Goal: Task Accomplishment & Management: Manage account settings

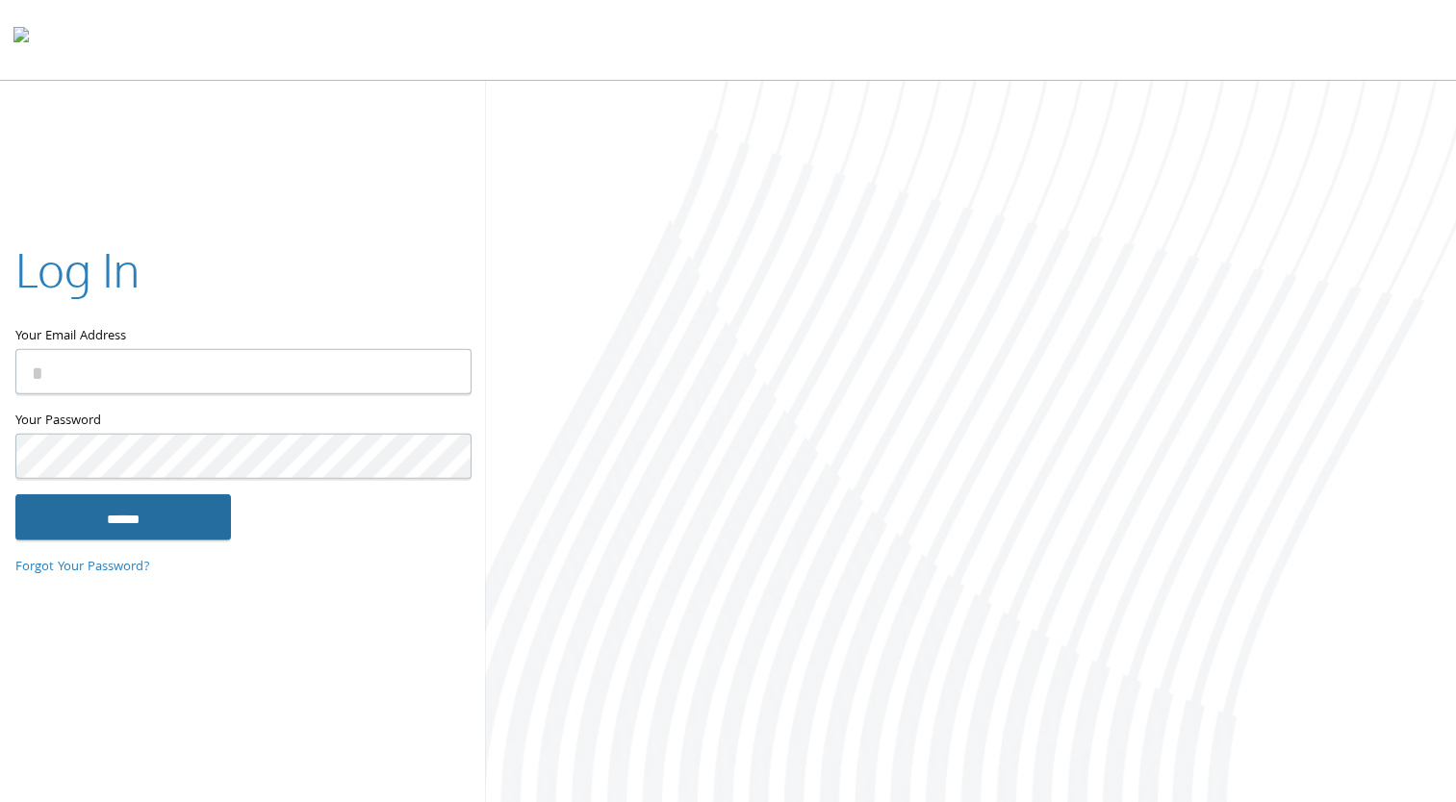
type input "**********"
click at [195, 518] on input "******" at bounding box center [123, 517] width 216 height 46
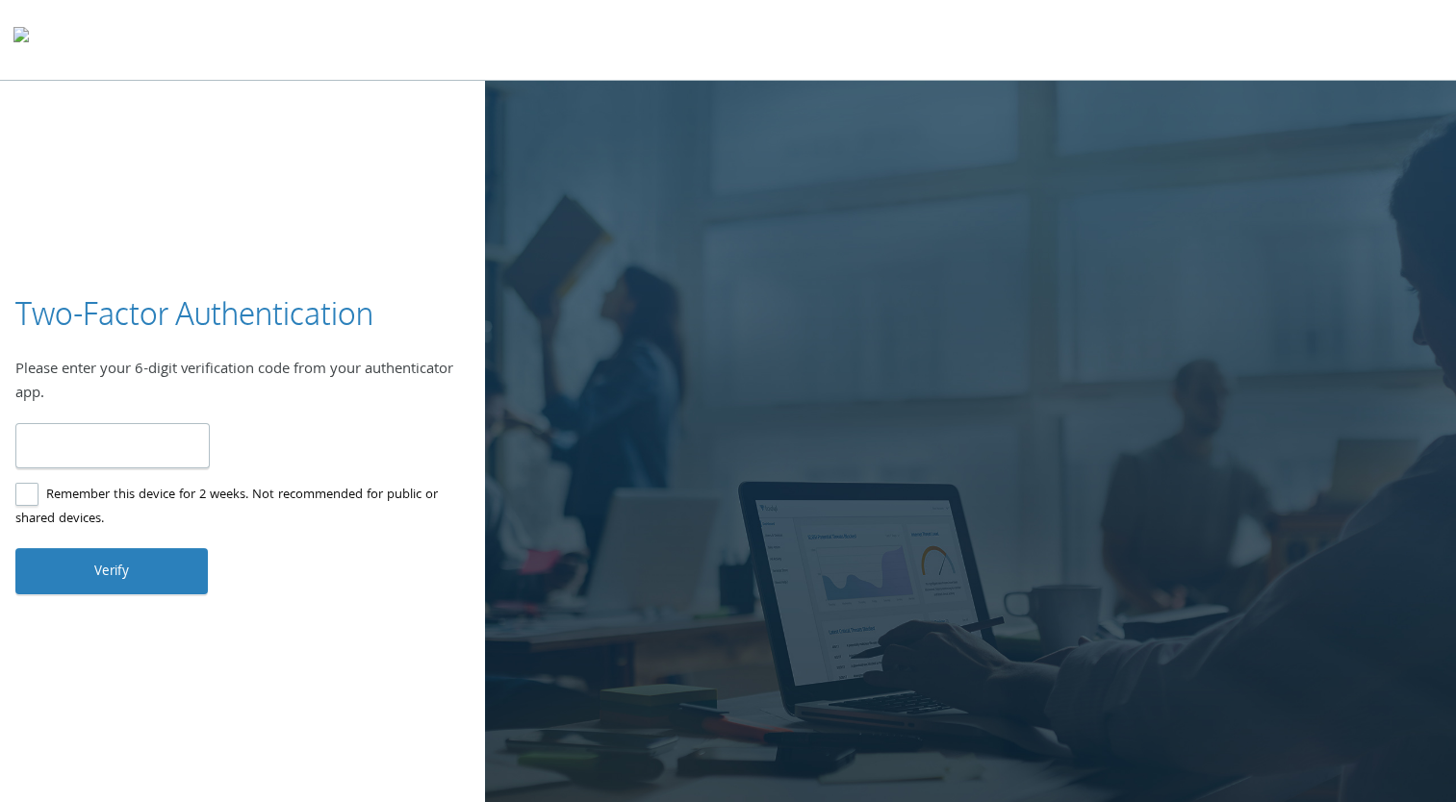
type input "******"
